Goal: Task Accomplishment & Management: Manage account settings

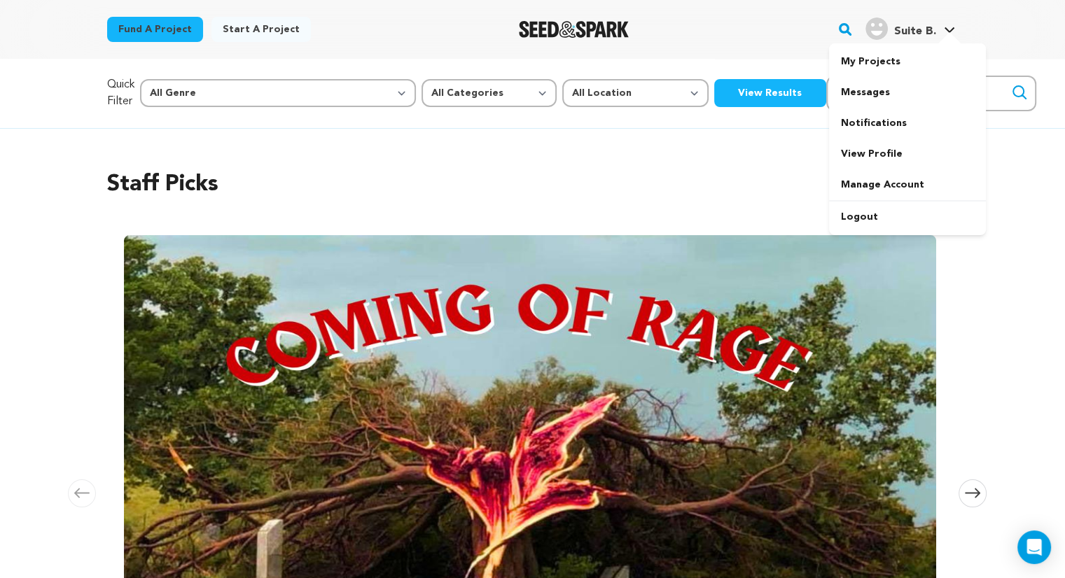
click at [943, 36] on div at bounding box center [950, 39] width 28 height 14
click at [870, 67] on link "My Projects" at bounding box center [907, 61] width 157 height 31
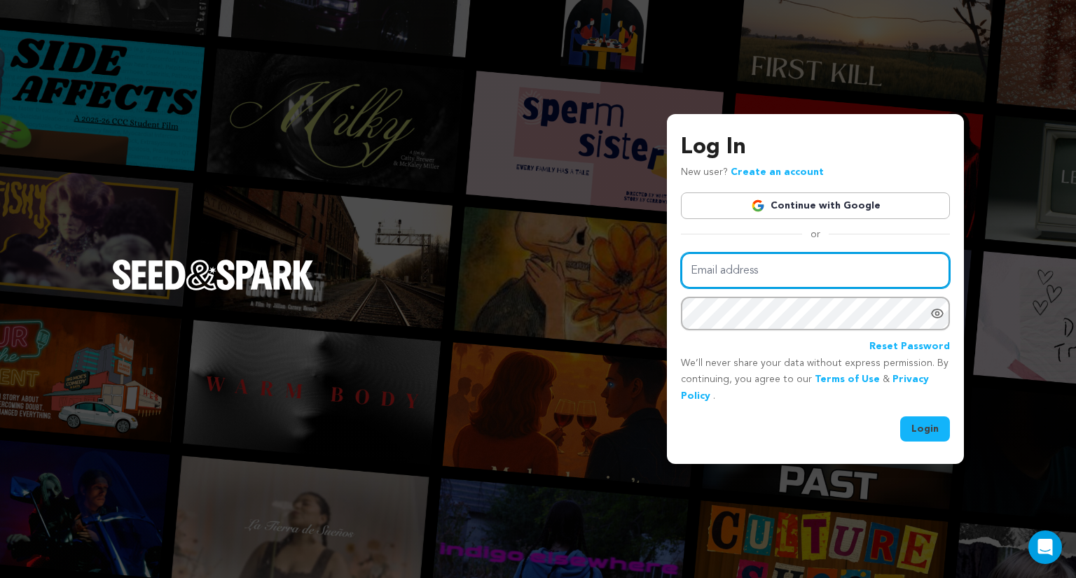
type input "suiteshortfilm@gmail.com"
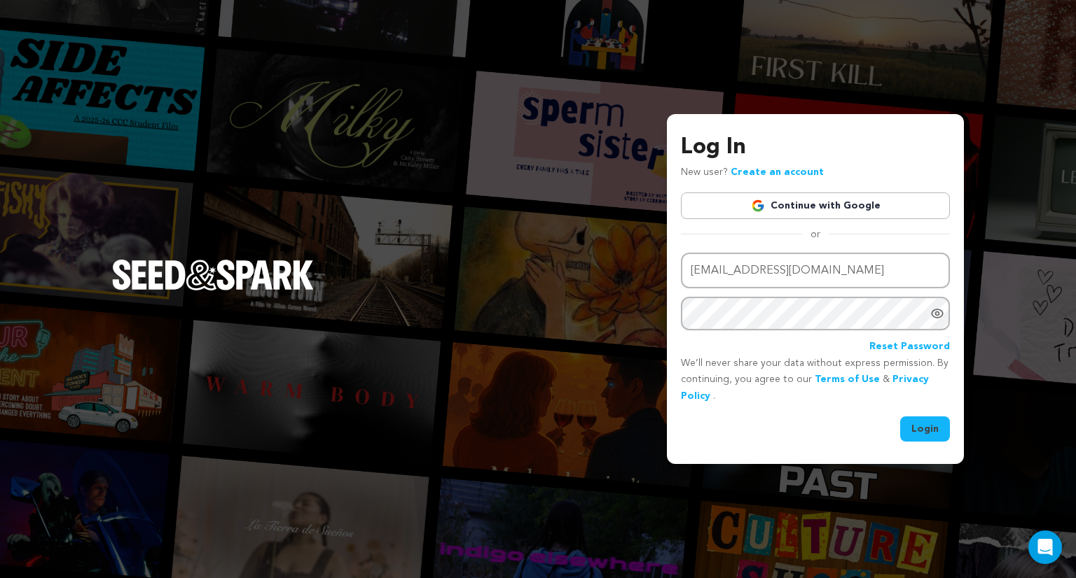
click at [923, 430] on button "Login" at bounding box center [925, 429] width 50 height 25
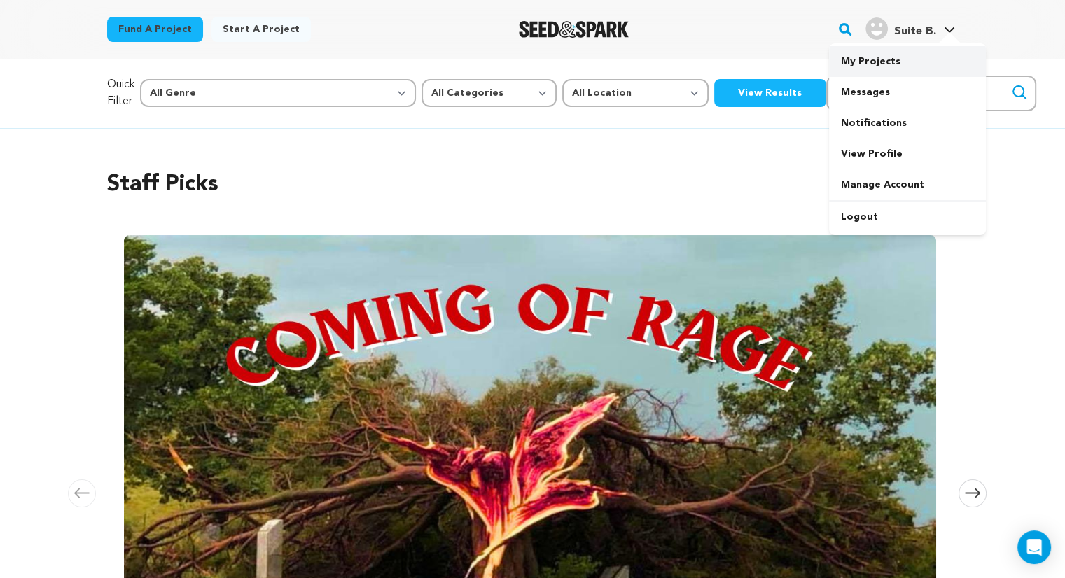
click at [896, 59] on link "My Projects" at bounding box center [907, 61] width 157 height 31
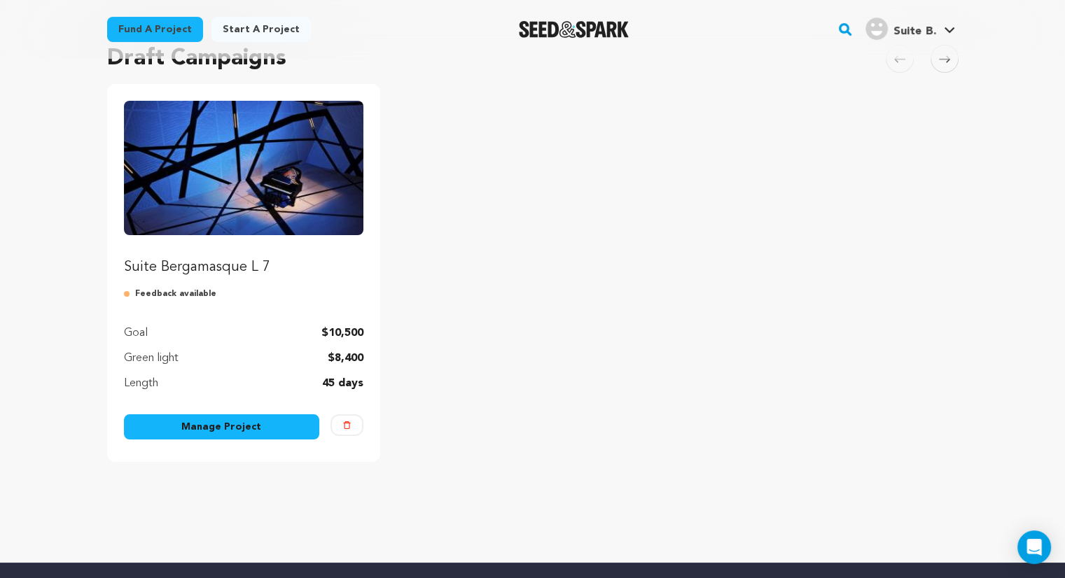
scroll to position [280, 0]
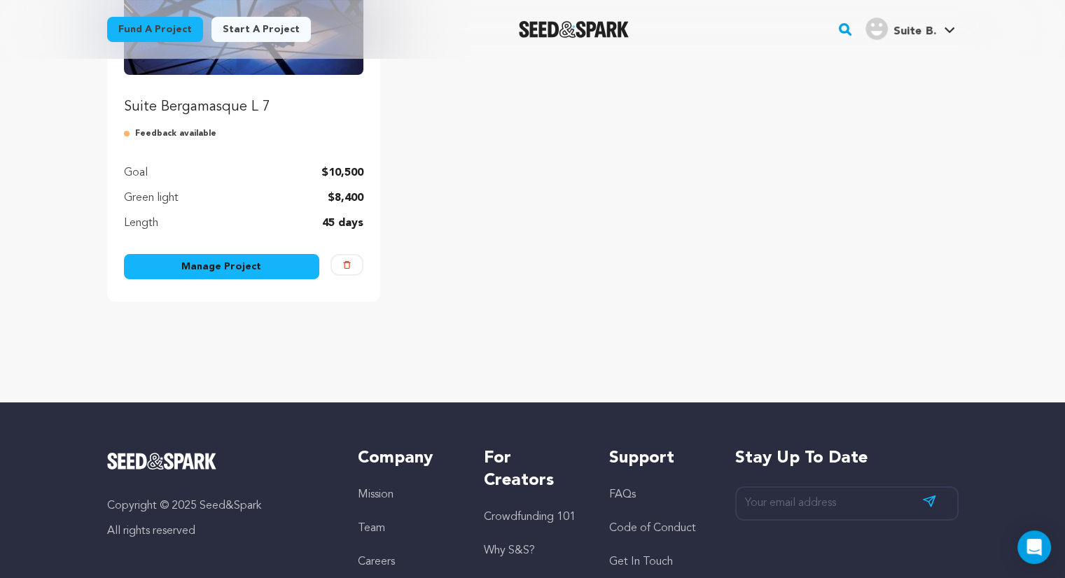
click at [269, 267] on link "Manage Project" at bounding box center [222, 266] width 196 height 25
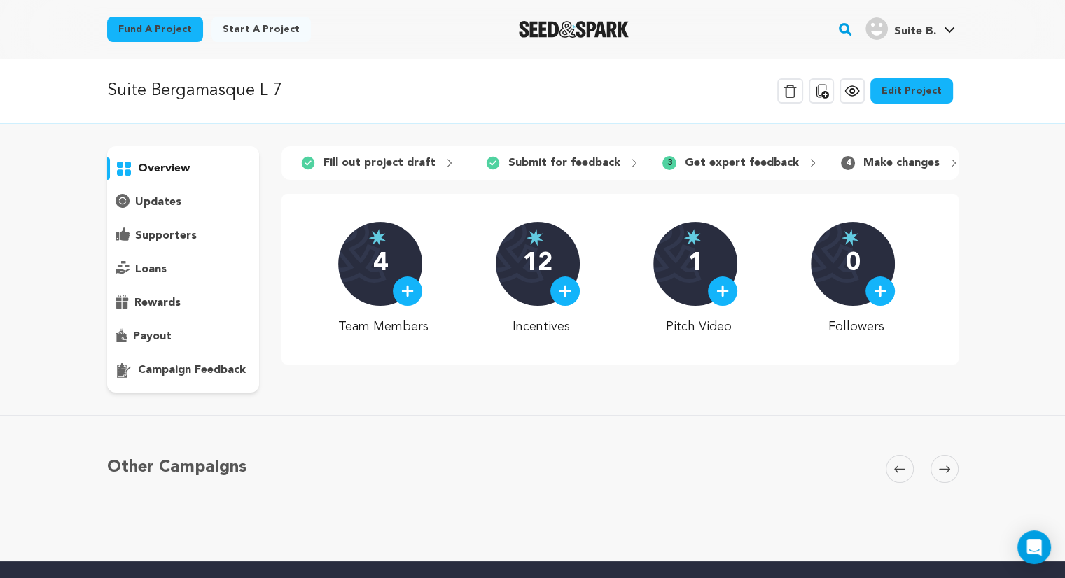
click at [745, 168] on p "Get expert feedback" at bounding box center [742, 163] width 114 height 17
click at [662, 163] on span "3" at bounding box center [669, 163] width 14 height 14
click at [160, 205] on p "updates" at bounding box center [158, 202] width 46 height 17
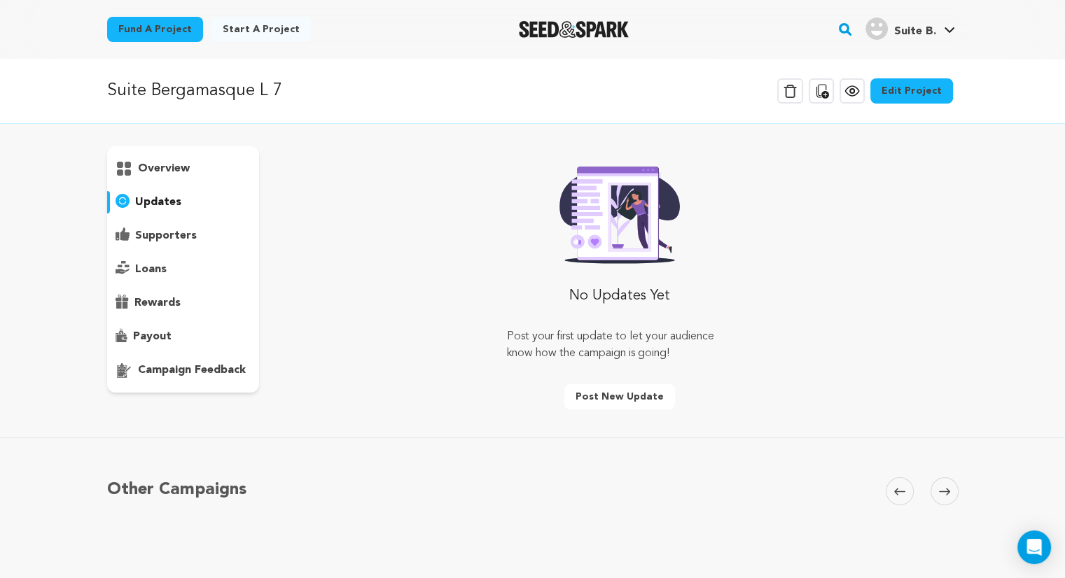
click at [147, 374] on p "campaign feedback" at bounding box center [192, 370] width 108 height 17
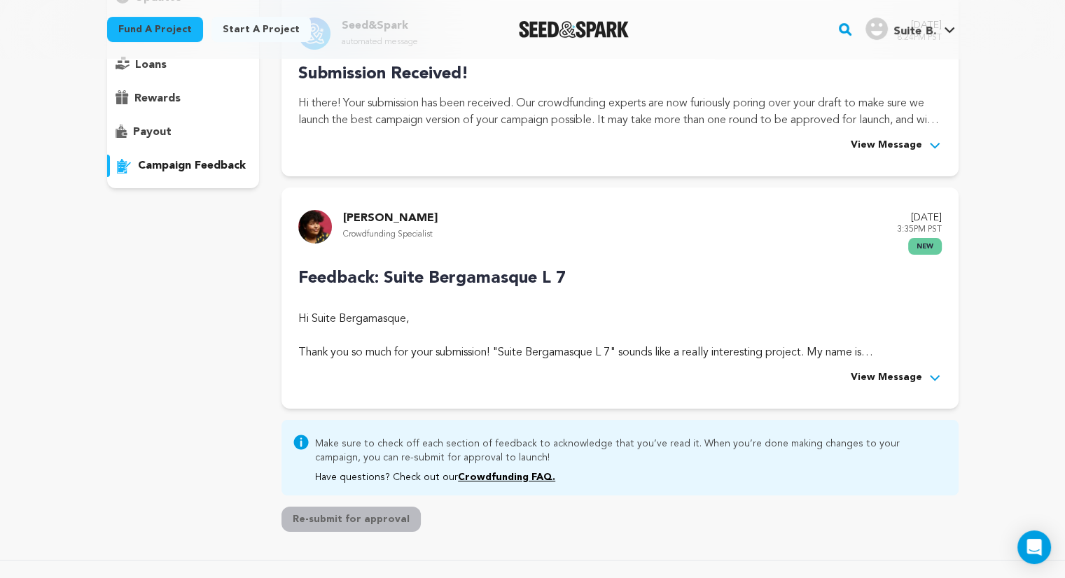
scroll to position [210, 0]
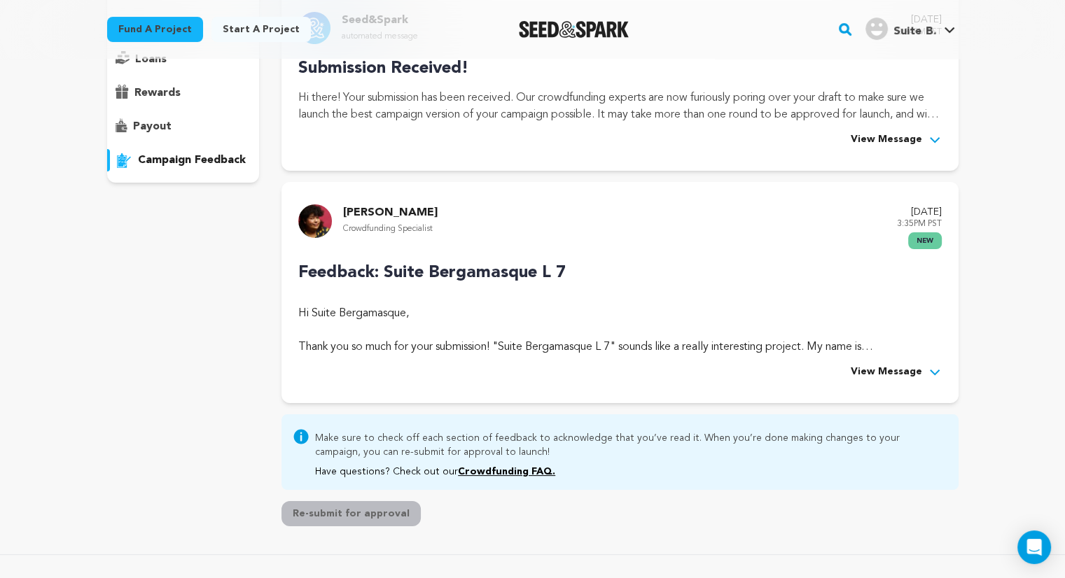
click at [924, 373] on button "View Message" at bounding box center [896, 372] width 91 height 17
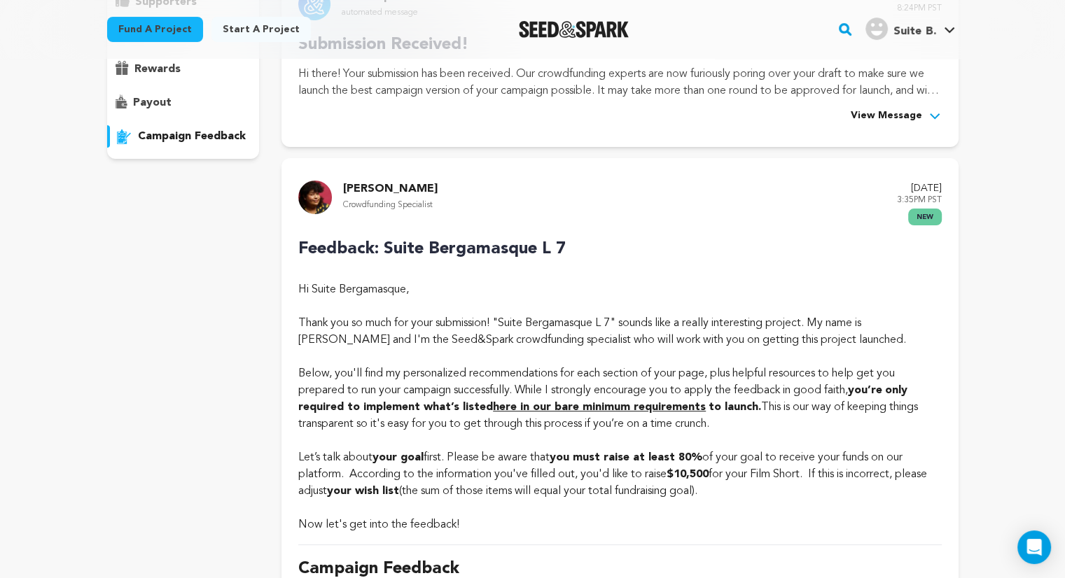
scroll to position [0, 0]
